Goal: Task Accomplishment & Management: Use online tool/utility

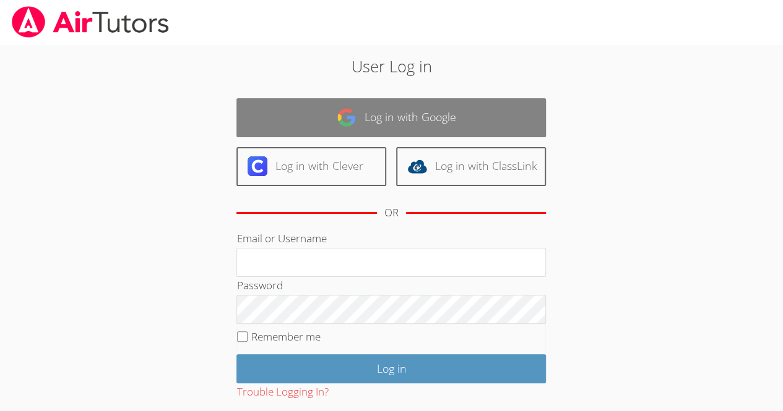
click at [422, 120] on link "Log in with Google" at bounding box center [390, 117] width 309 height 39
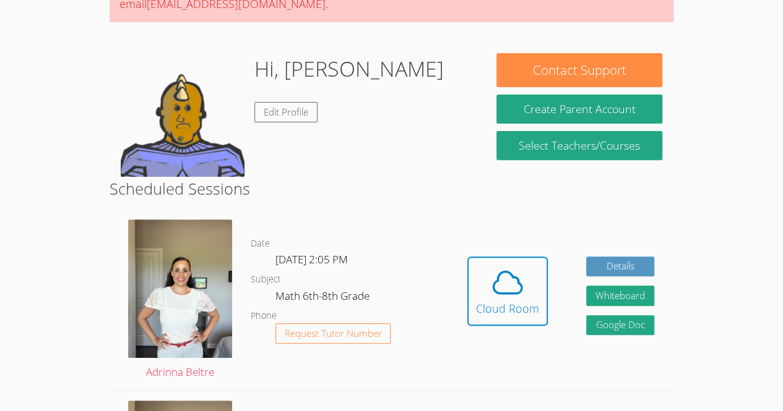
scroll to position [151, 0]
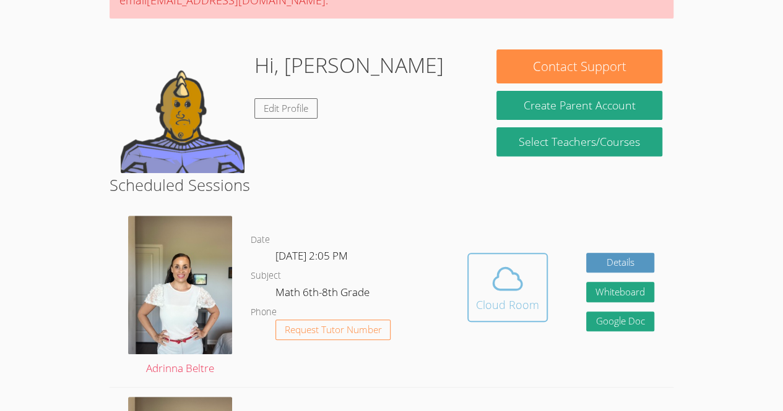
click at [517, 275] on icon at bounding box center [507, 279] width 28 height 22
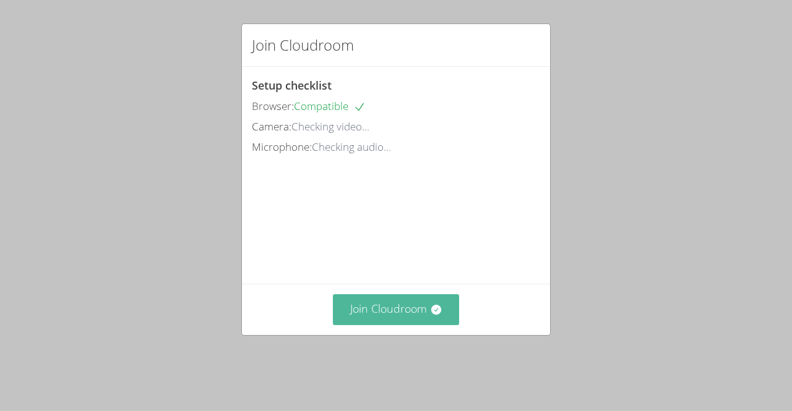
click at [405, 325] on button "Join Cloudroom" at bounding box center [396, 310] width 127 height 30
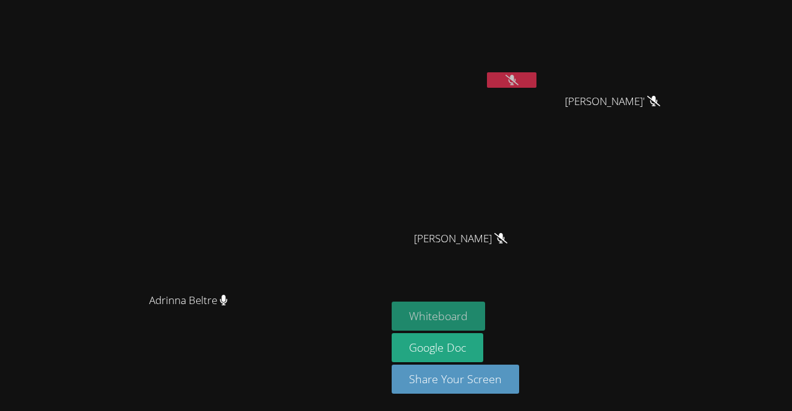
drag, startPoint x: 552, startPoint y: 316, endPoint x: 520, endPoint y: 317, distance: 32.2
click at [485, 317] on button "Whiteboard" at bounding box center [438, 316] width 93 height 29
click at [536, 77] on button at bounding box center [512, 79] width 50 height 15
click at [539, 71] on video at bounding box center [465, 46] width 147 height 83
click at [536, 76] on button at bounding box center [512, 79] width 50 height 15
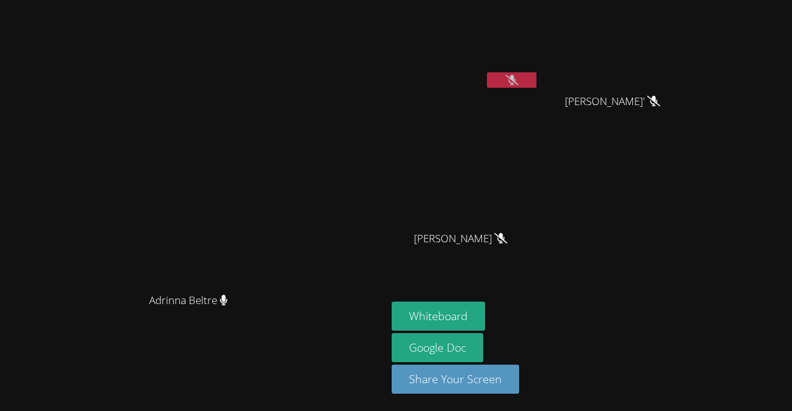
click at [536, 80] on button at bounding box center [512, 79] width 50 height 15
click at [516, 82] on icon at bounding box center [512, 80] width 8 height 11
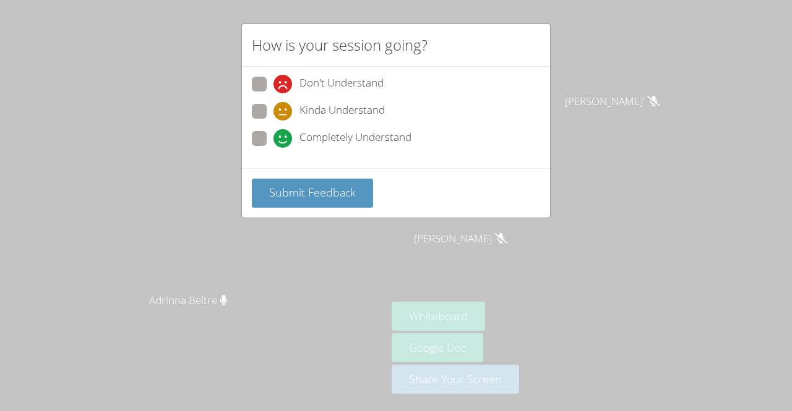
click at [285, 132] on icon at bounding box center [283, 138] width 19 height 19
click at [284, 132] on input "Completely Understand" at bounding box center [279, 136] width 11 height 11
radio input "true"
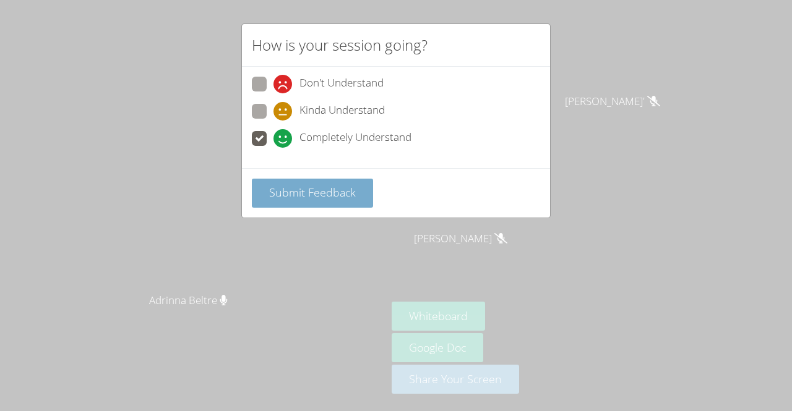
click at [282, 189] on span "Submit Feedback" at bounding box center [312, 192] width 87 height 15
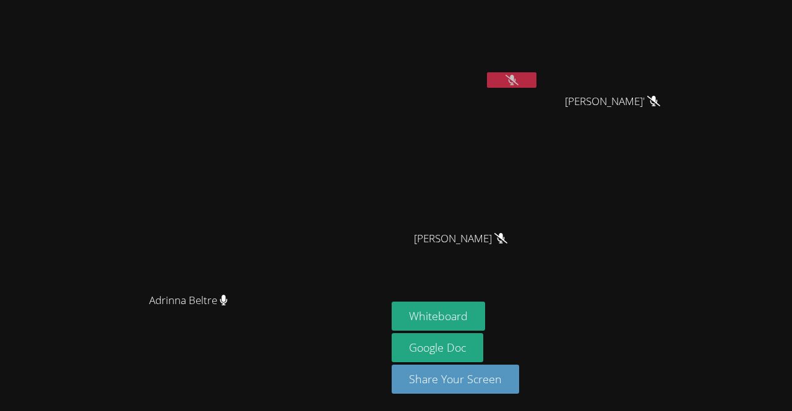
drag, startPoint x: 371, startPoint y: 12, endPoint x: 599, endPoint y: 162, distance: 272.2
click at [539, 162] on video at bounding box center [465, 183] width 147 height 83
click at [536, 74] on button at bounding box center [512, 79] width 50 height 15
